Goal: Find specific page/section: Find specific page/section

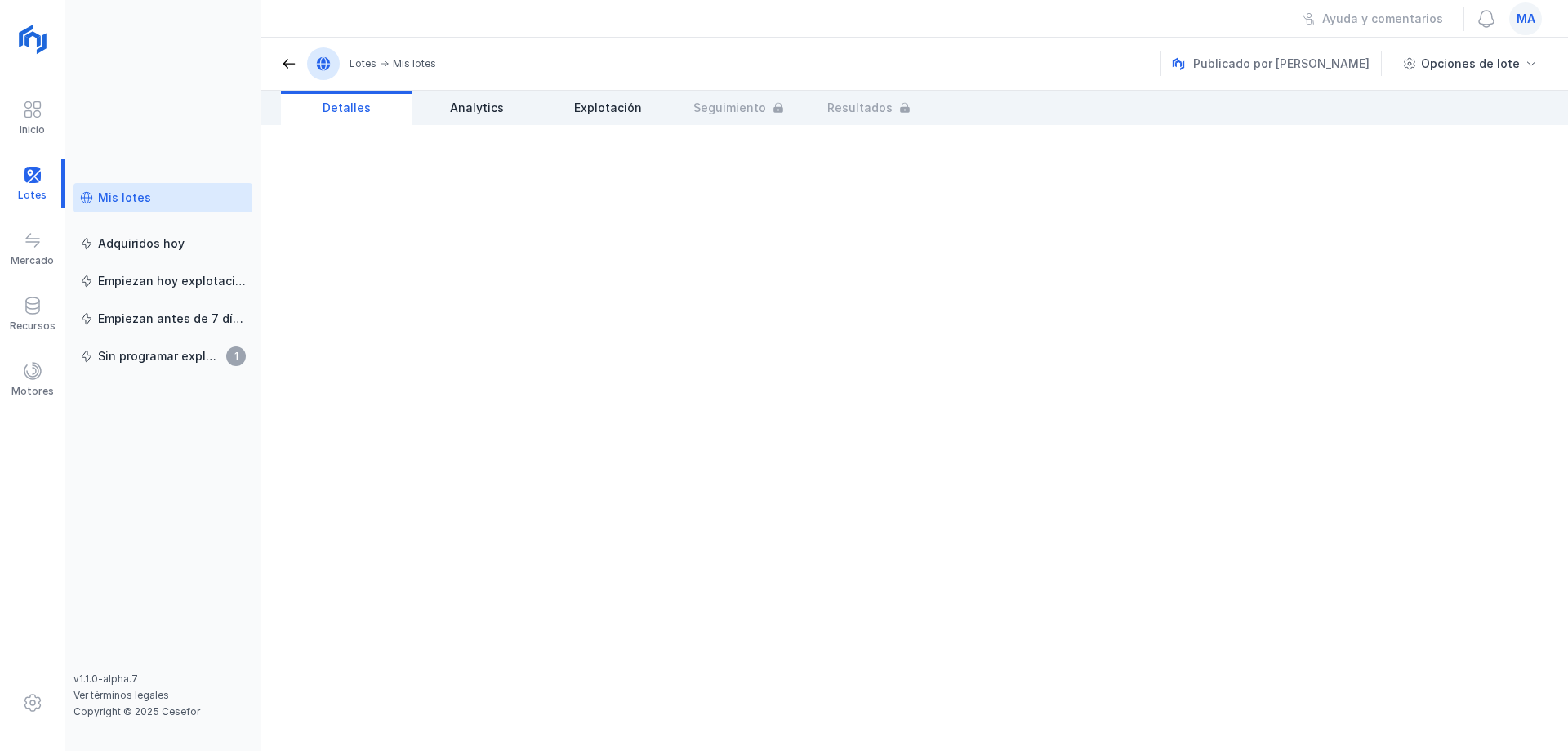
click at [117, 206] on link "Mis lotes" at bounding box center [163, 197] width 179 height 29
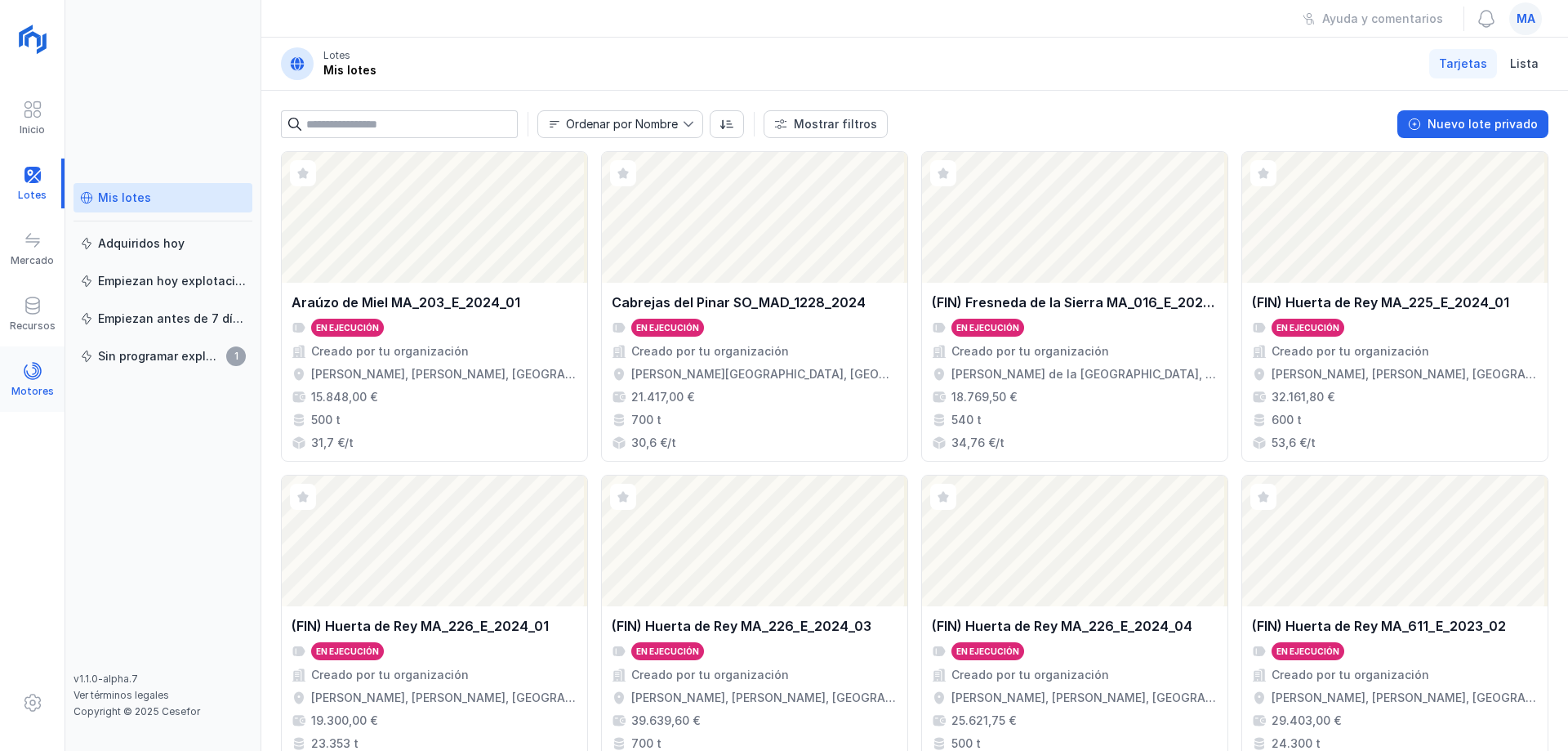
click at [24, 366] on span at bounding box center [32, 371] width 20 height 20
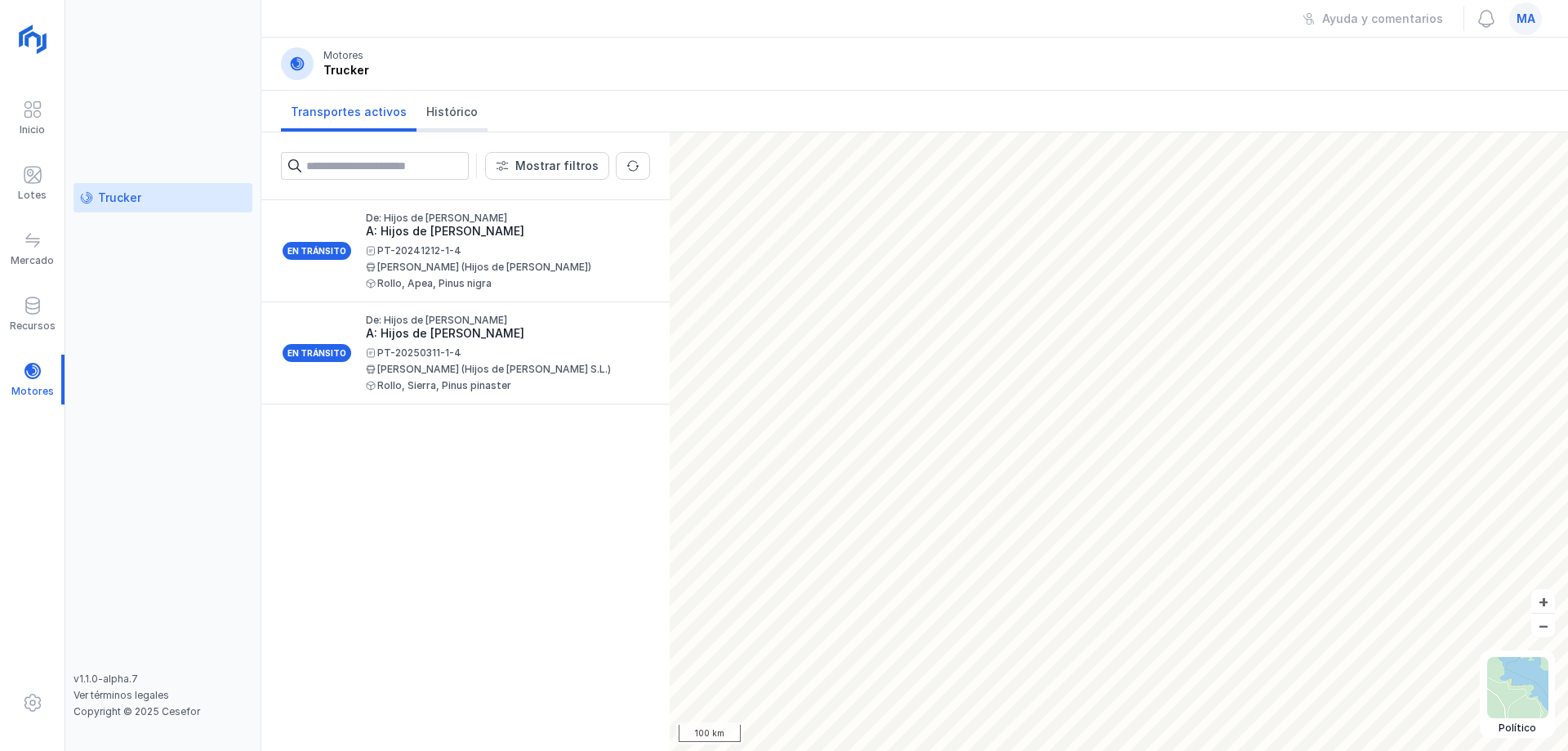
click at [463, 120] on link "Histórico" at bounding box center [453, 110] width 72 height 40
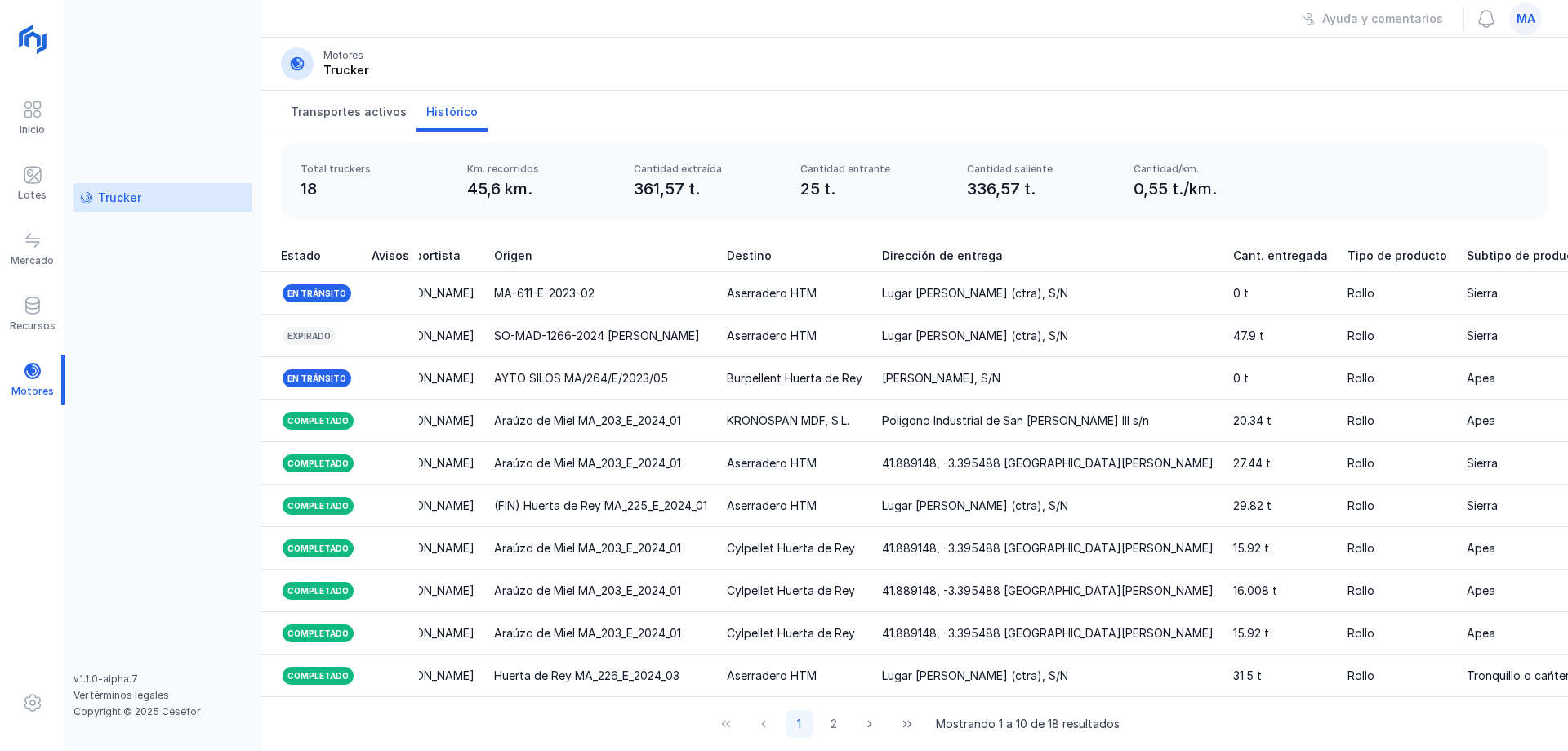
scroll to position [0, 712]
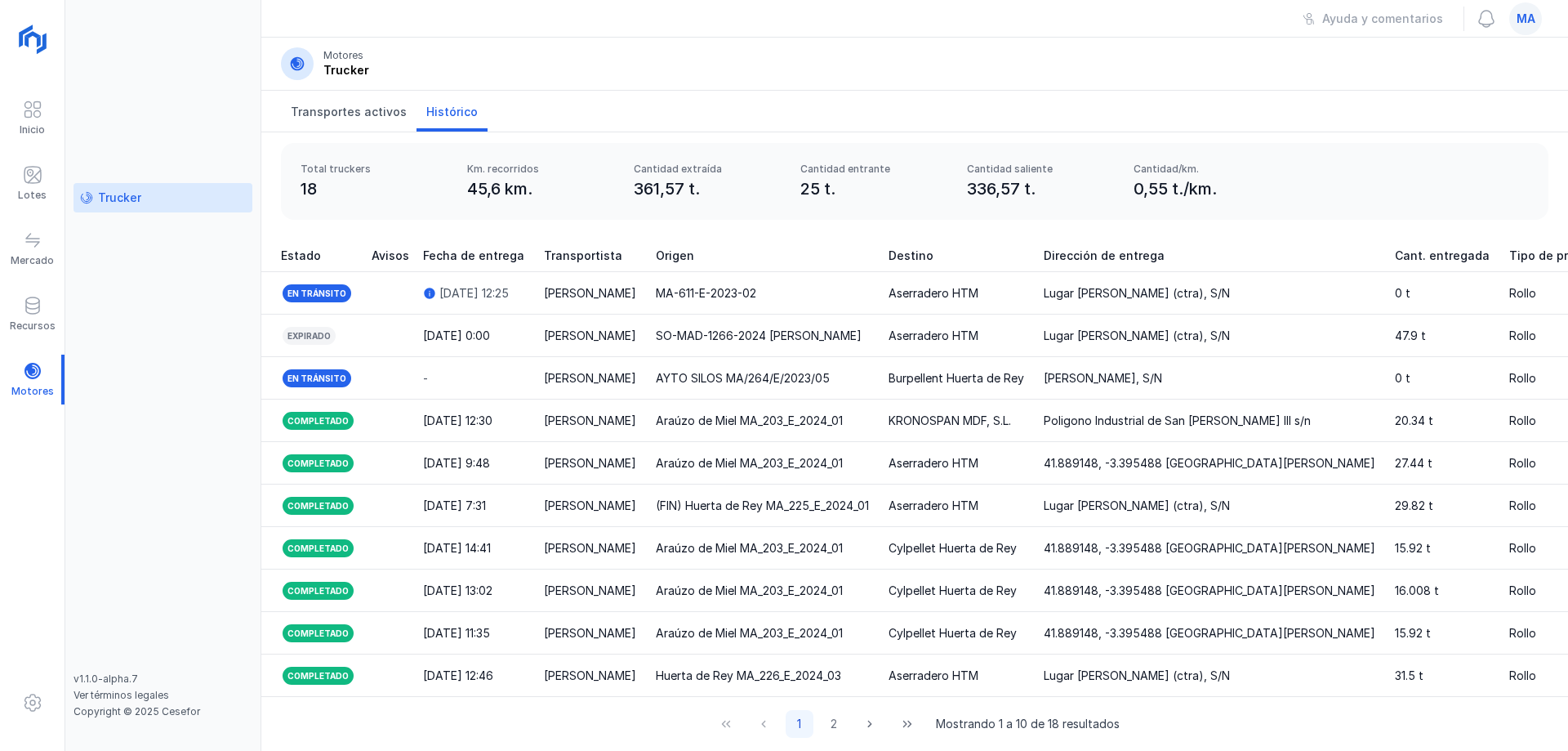
click at [811, 727] on span "1 2" at bounding box center [817, 724] width 62 height 28
click at [825, 732] on button "2" at bounding box center [834, 724] width 28 height 28
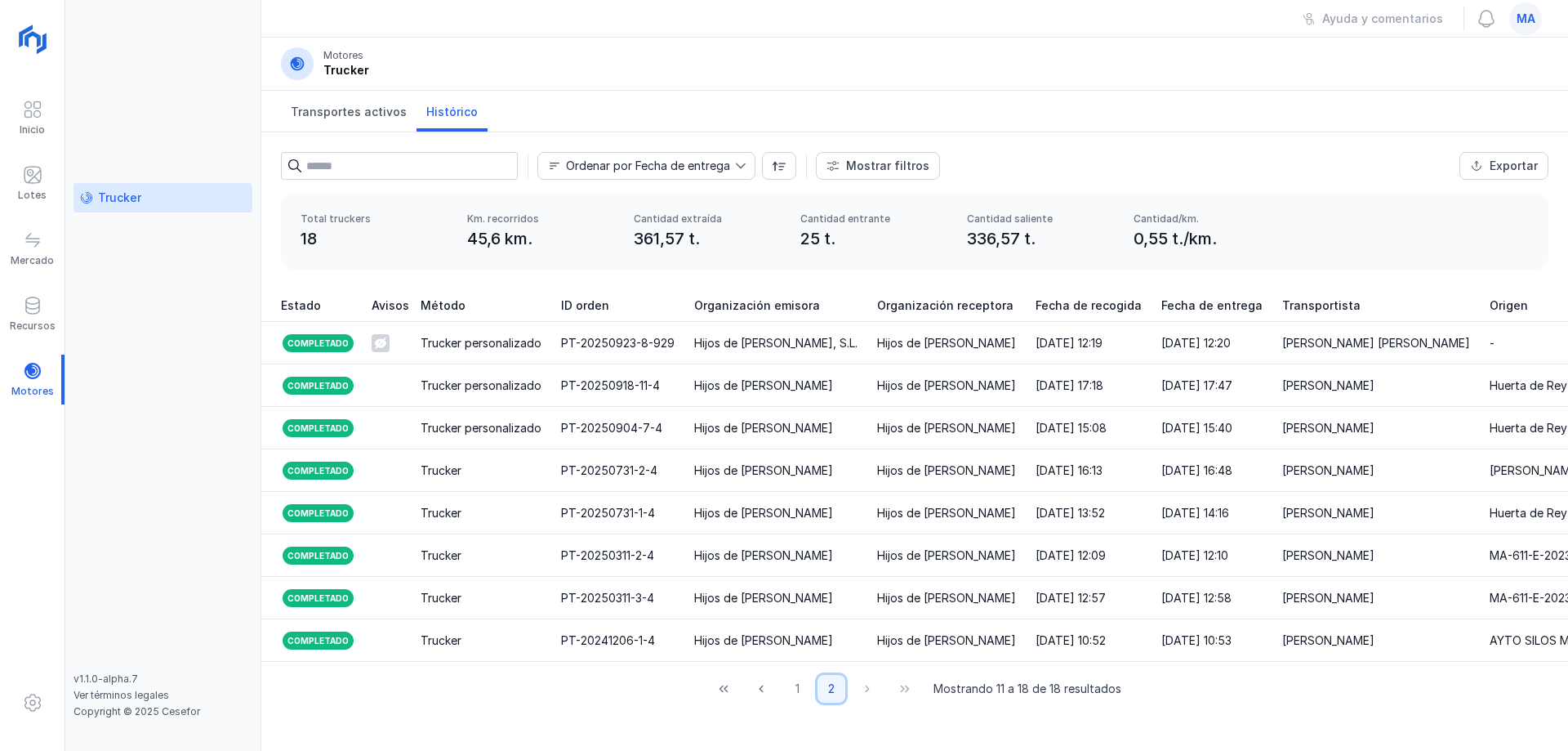
scroll to position [0, 0]
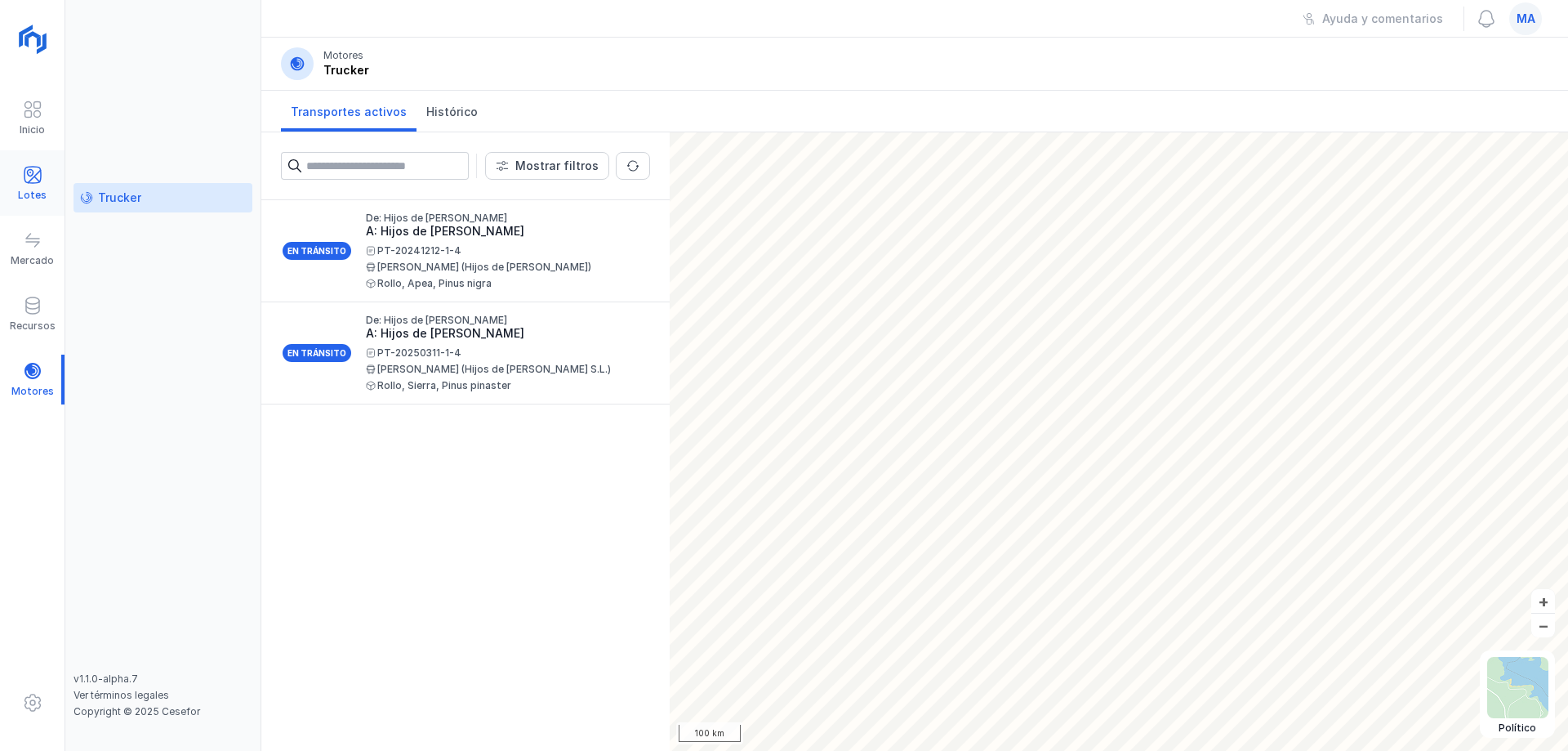
click at [25, 176] on span at bounding box center [32, 174] width 20 height 20
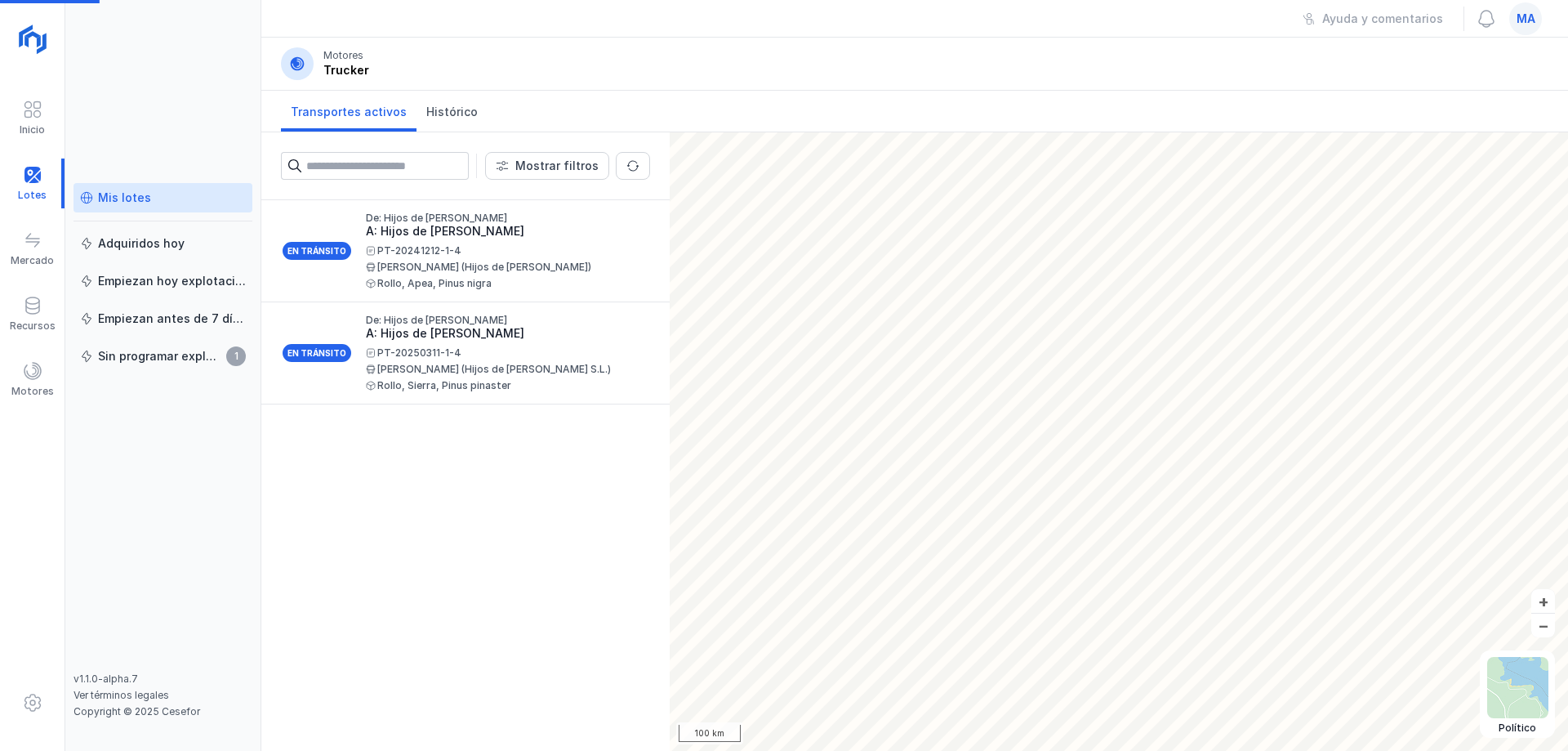
click at [91, 195] on span at bounding box center [87, 198] width 13 height 13
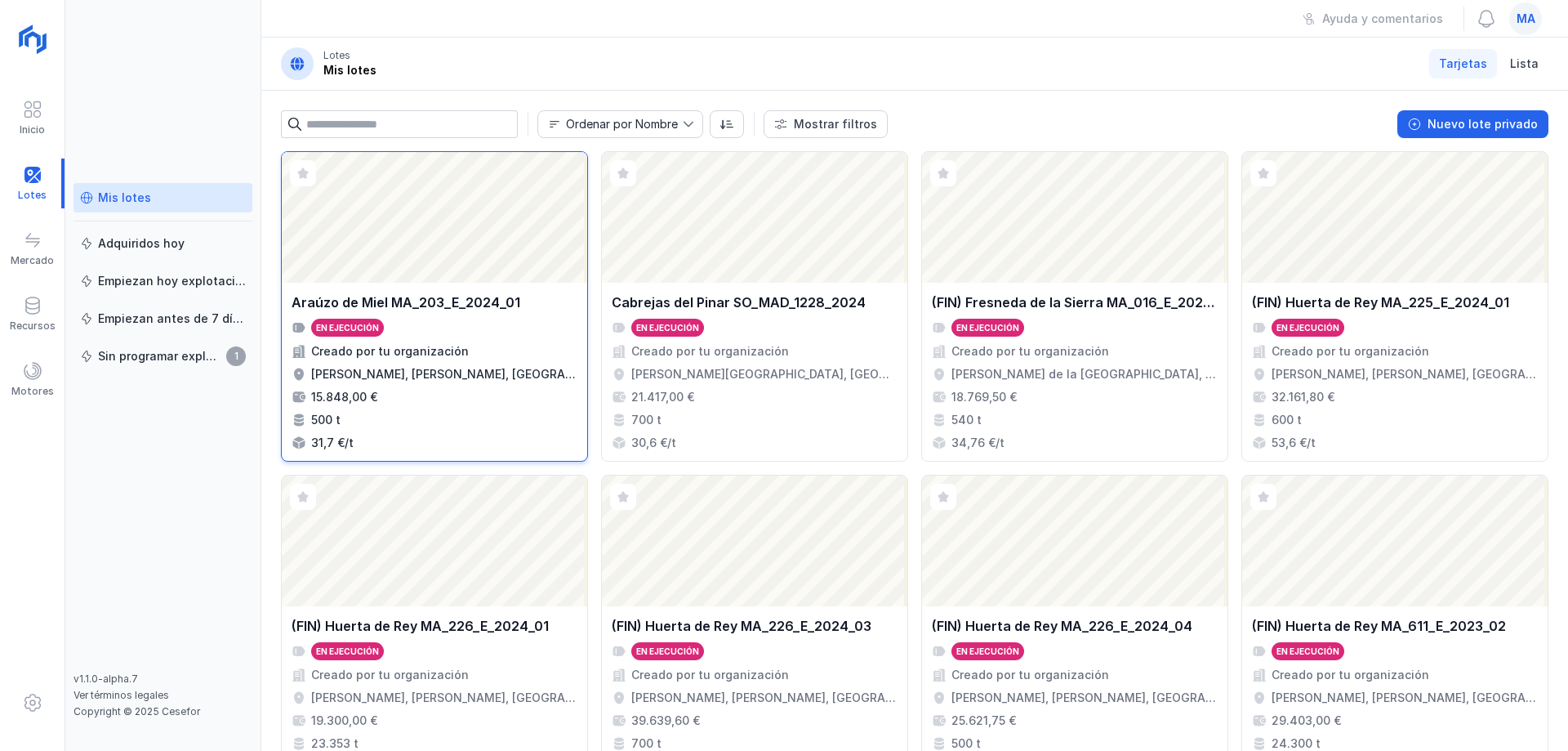
click at [496, 312] on div "[PERSON_NAME] MA_203_E_2024_01 En ejecución Creado por tu organización [PERSON_…" at bounding box center [435, 372] width 286 height 158
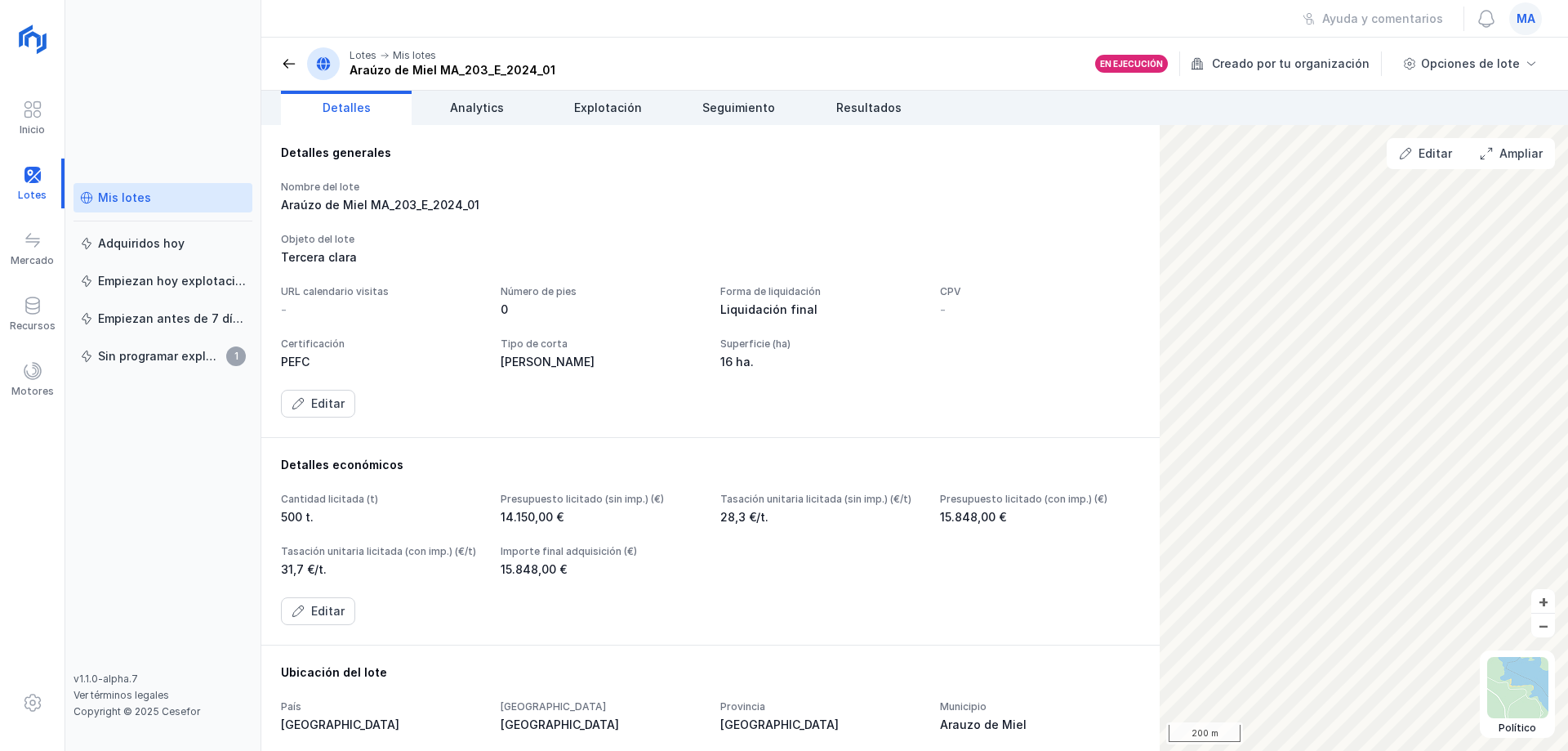
click at [730, 207] on div "Nombre del lote [PERSON_NAME] MA_203_E_2024_01" at bounding box center [711, 197] width 859 height 33
click at [312, 28] on div "Ayuda y comentarios ma" at bounding box center [915, 19] width 1307 height 38
click at [247, 19] on div "Mis lotes Adquiridos [DATE] Empiezan [DATE] explotación Empiezan antes de 7 día…" at bounding box center [163, 376] width 196 height 751
click at [402, 17] on div "Ayuda y comentarios ma" at bounding box center [915, 19] width 1307 height 38
click at [600, 233] on div "Objeto del lote" at bounding box center [711, 239] width 859 height 13
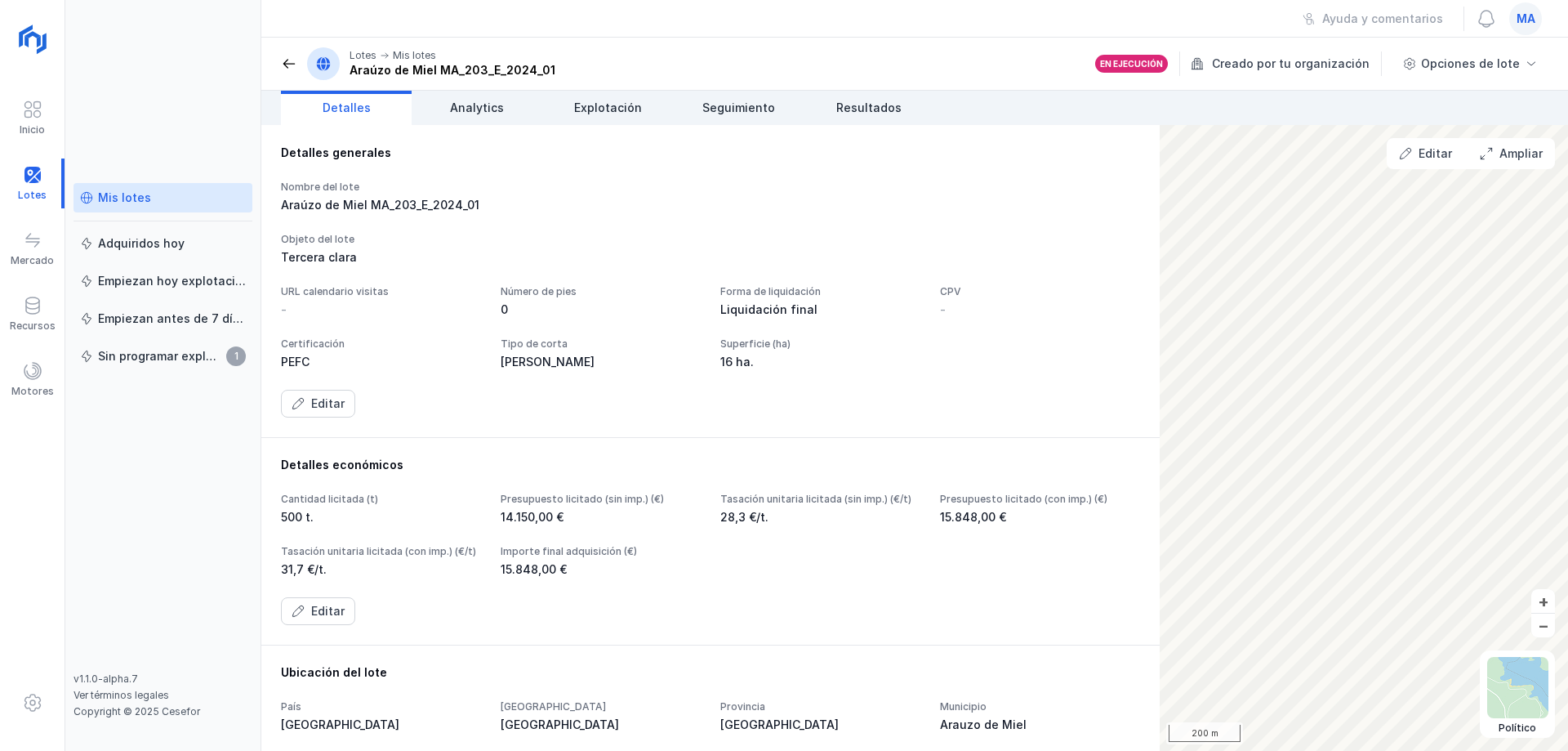
click at [385, 207] on div "Araúzo de Miel MA_203_E_2024_01" at bounding box center [381, 204] width 200 height 16
click at [458, 206] on div "Araúzo de Miel MA_203_E_2024_01" at bounding box center [381, 204] width 200 height 16
click at [481, 213] on div "Araúzo de Miel MA_203_E_2024_01" at bounding box center [381, 204] width 200 height 16
drag, startPoint x: 441, startPoint y: 204, endPoint x: 459, endPoint y: 201, distance: 18.2
click at [459, 201] on div "Araúzo de Miel MA_203_E_2024_01" at bounding box center [381, 204] width 200 height 16
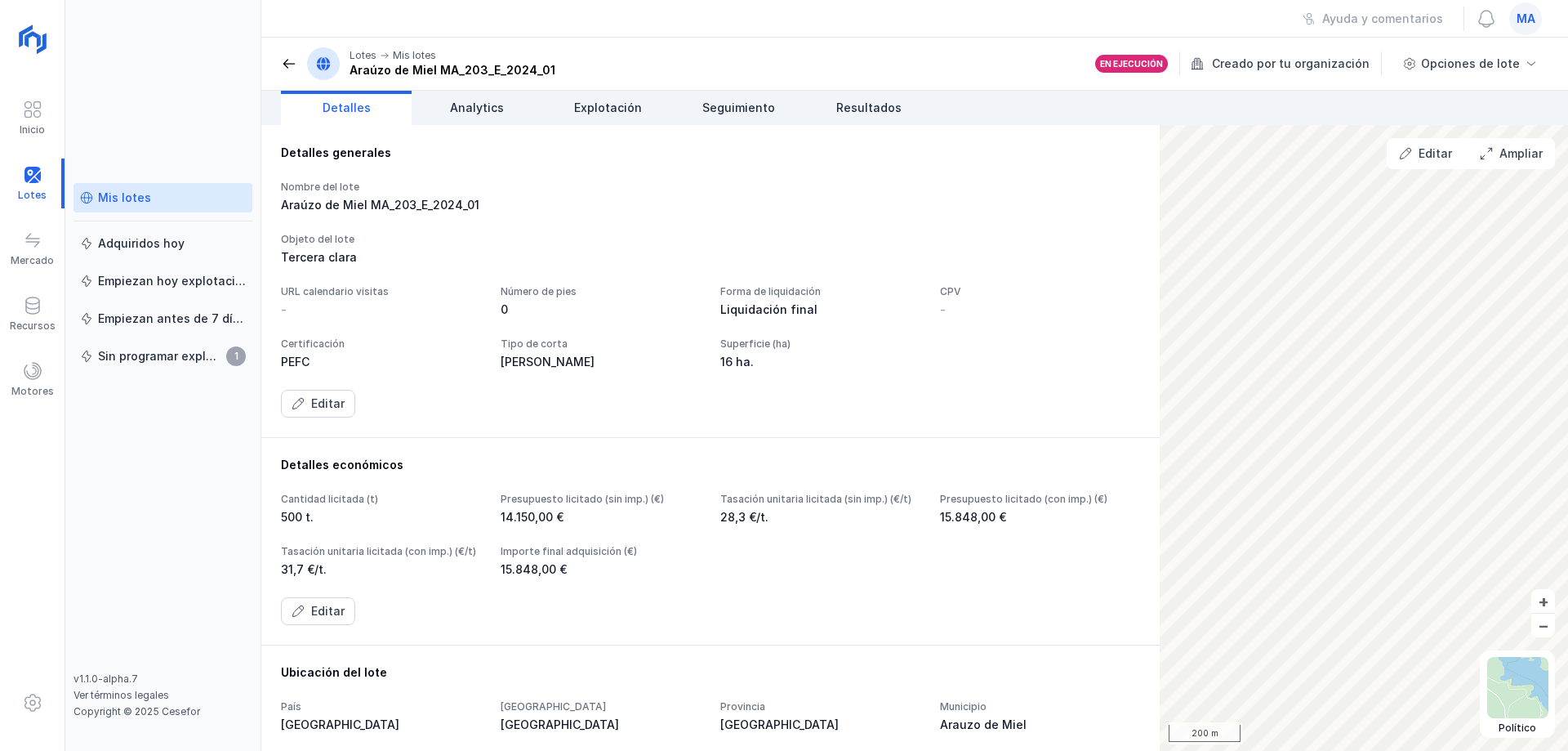
click at [464, 198] on div "Araúzo de Miel MA_203_E_2024_01" at bounding box center [381, 204] width 200 height 16
click at [377, 151] on div "Detalles generales" at bounding box center [711, 152] width 859 height 16
click at [310, 11] on div "Ayuda y comentarios ma" at bounding box center [915, 19] width 1307 height 38
click at [520, 26] on div "Ayuda y comentarios ma" at bounding box center [915, 19] width 1307 height 38
click at [614, 232] on div "Objeto del lote" at bounding box center [711, 239] width 859 height 13
